Goal: Find specific page/section: Find specific page/section

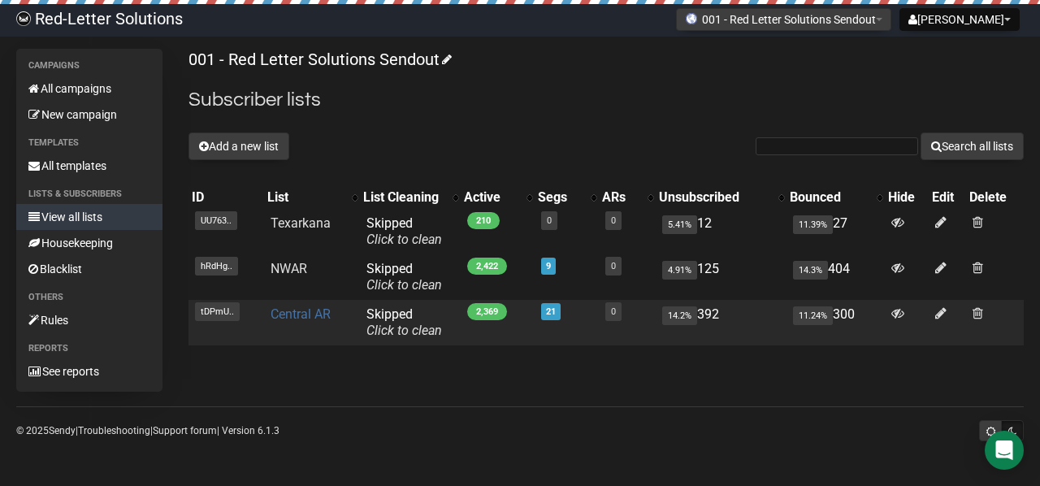
click at [296, 316] on link "Central AR" at bounding box center [301, 313] width 60 height 15
click at [306, 314] on link "Central AR" at bounding box center [301, 313] width 60 height 15
